Goal: Information Seeking & Learning: Learn about a topic

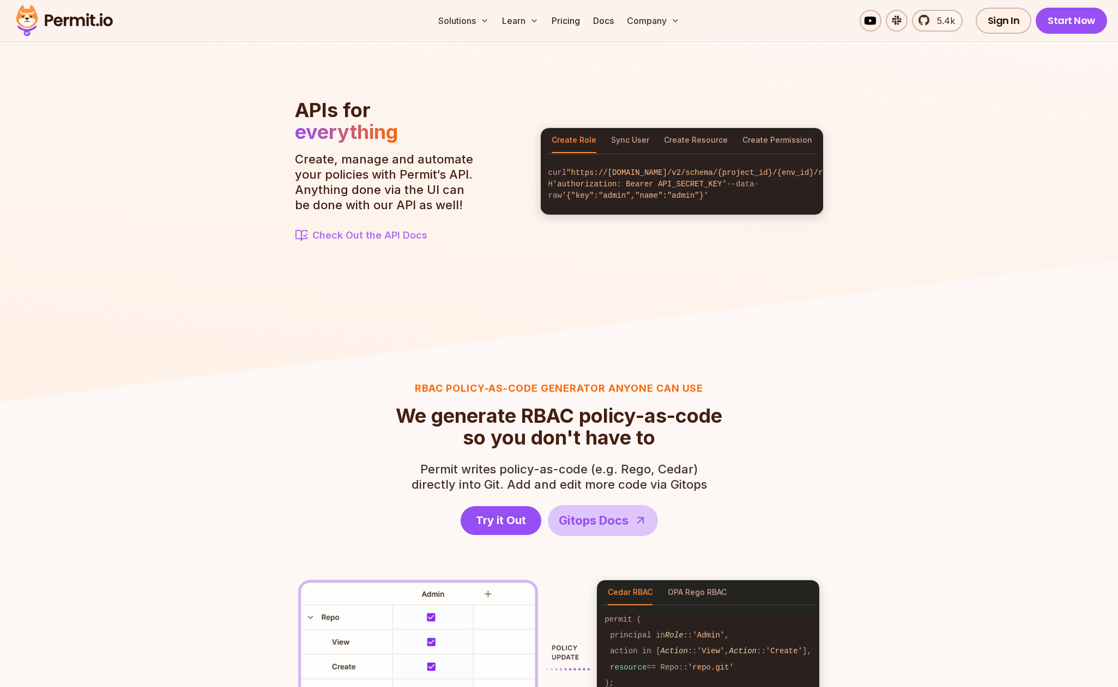
scroll to position [1417, 0]
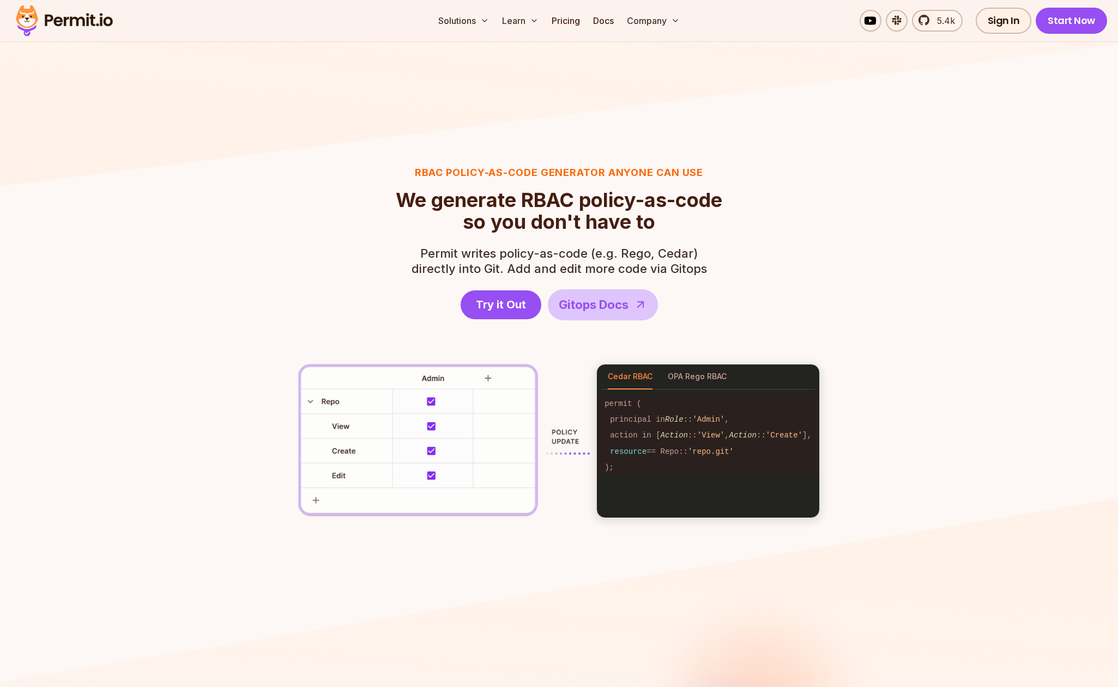
click at [463, 259] on span "Permit writes policy-as-code (e.g. Rego, Cedar)" at bounding box center [558, 253] width 295 height 15
click at [408, 202] on span "We generate RBAC policy-as-code" at bounding box center [559, 200] width 326 height 22
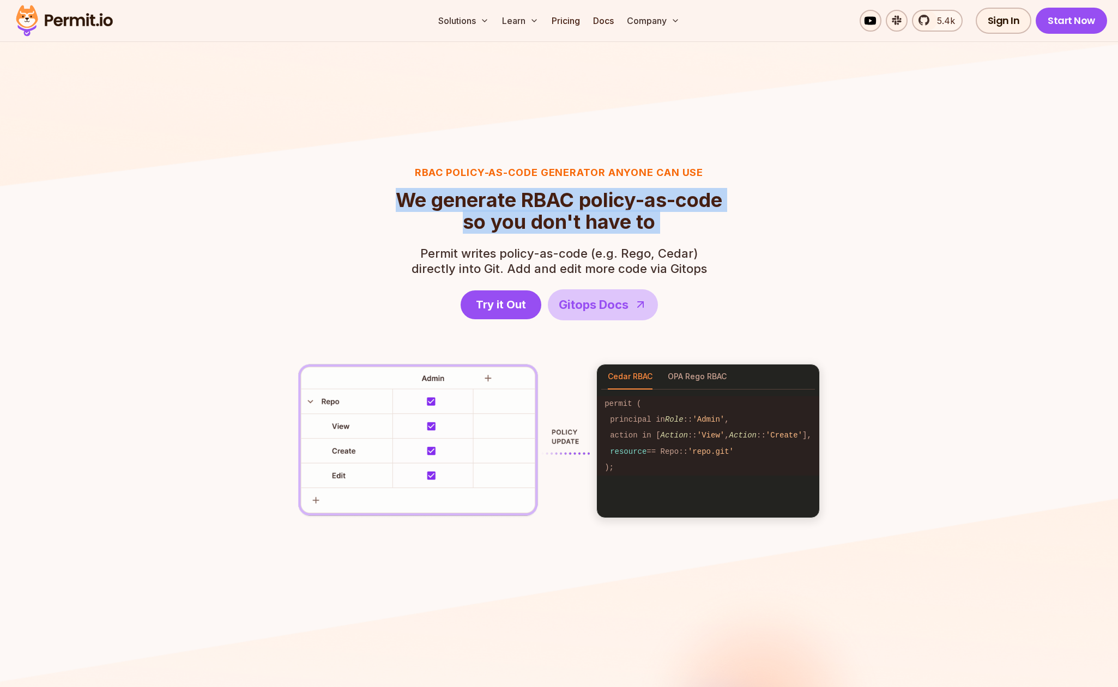
drag, startPoint x: 408, startPoint y: 202, endPoint x: 682, endPoint y: 221, distance: 275.4
click at [682, 221] on h2 "We generate RBAC policy-as-code so you don't have to" at bounding box center [559, 211] width 326 height 44
drag, startPoint x: 682, startPoint y: 221, endPoint x: 407, endPoint y: 196, distance: 276.3
click at [407, 196] on h2 "We generate RBAC policy-as-code so you don't have to" at bounding box center [559, 211] width 326 height 44
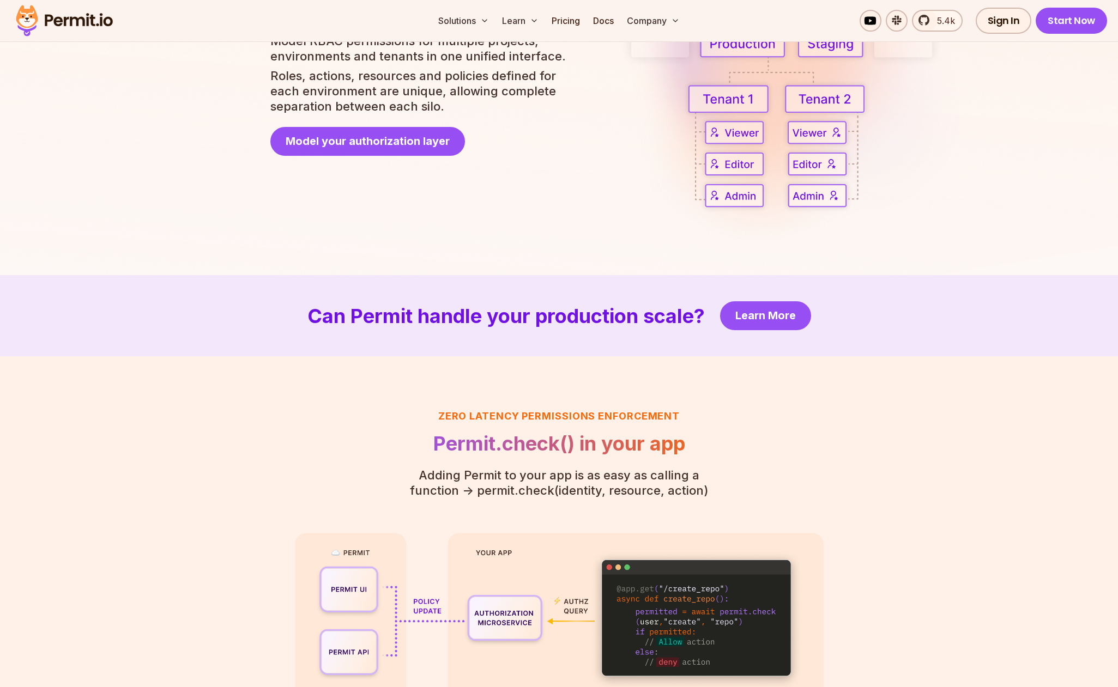
scroll to position [2495, 0]
